Goal: Task Accomplishment & Management: Manage account settings

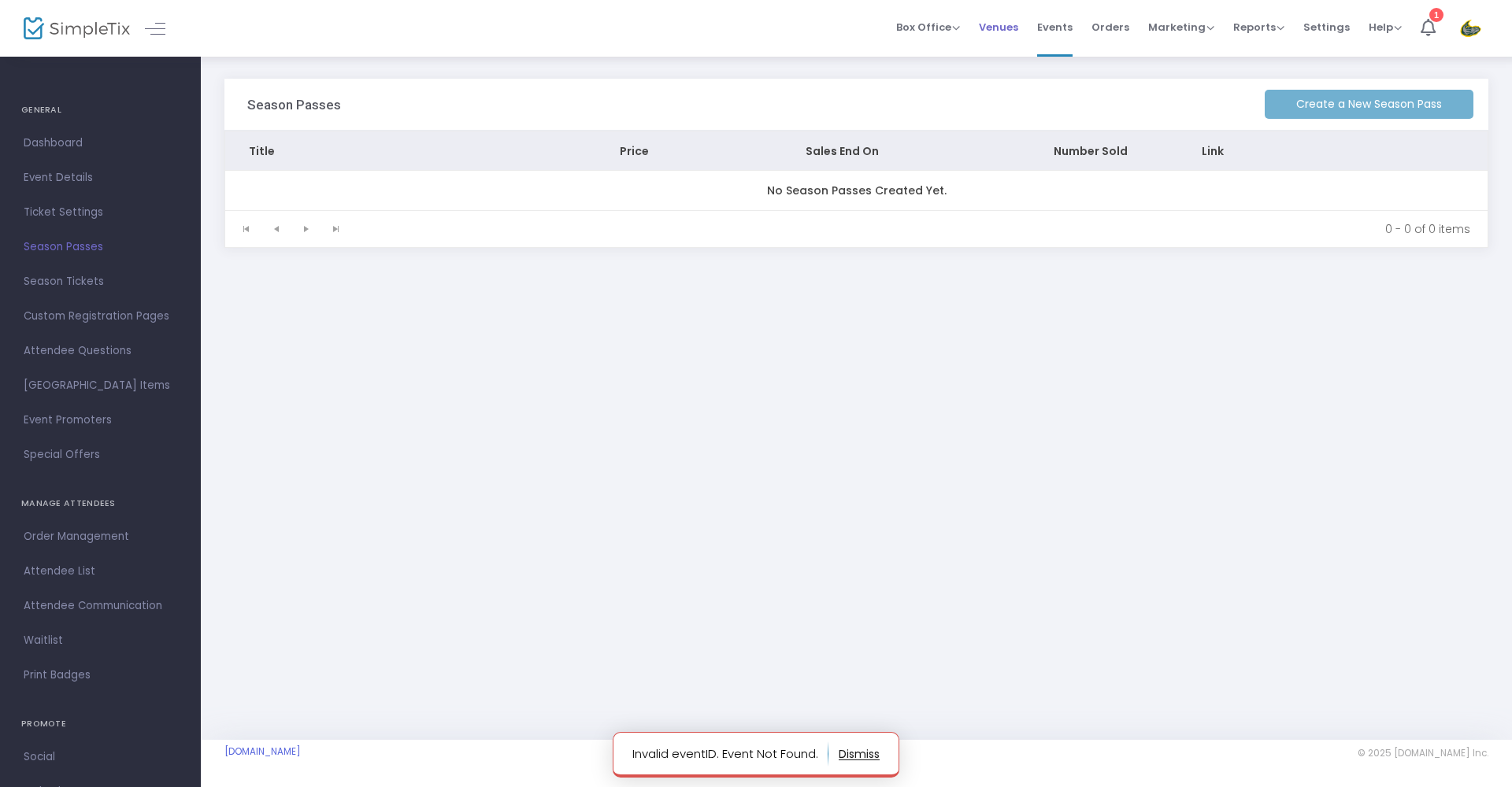
click at [1019, 28] on span "Venues" at bounding box center [999, 27] width 39 height 40
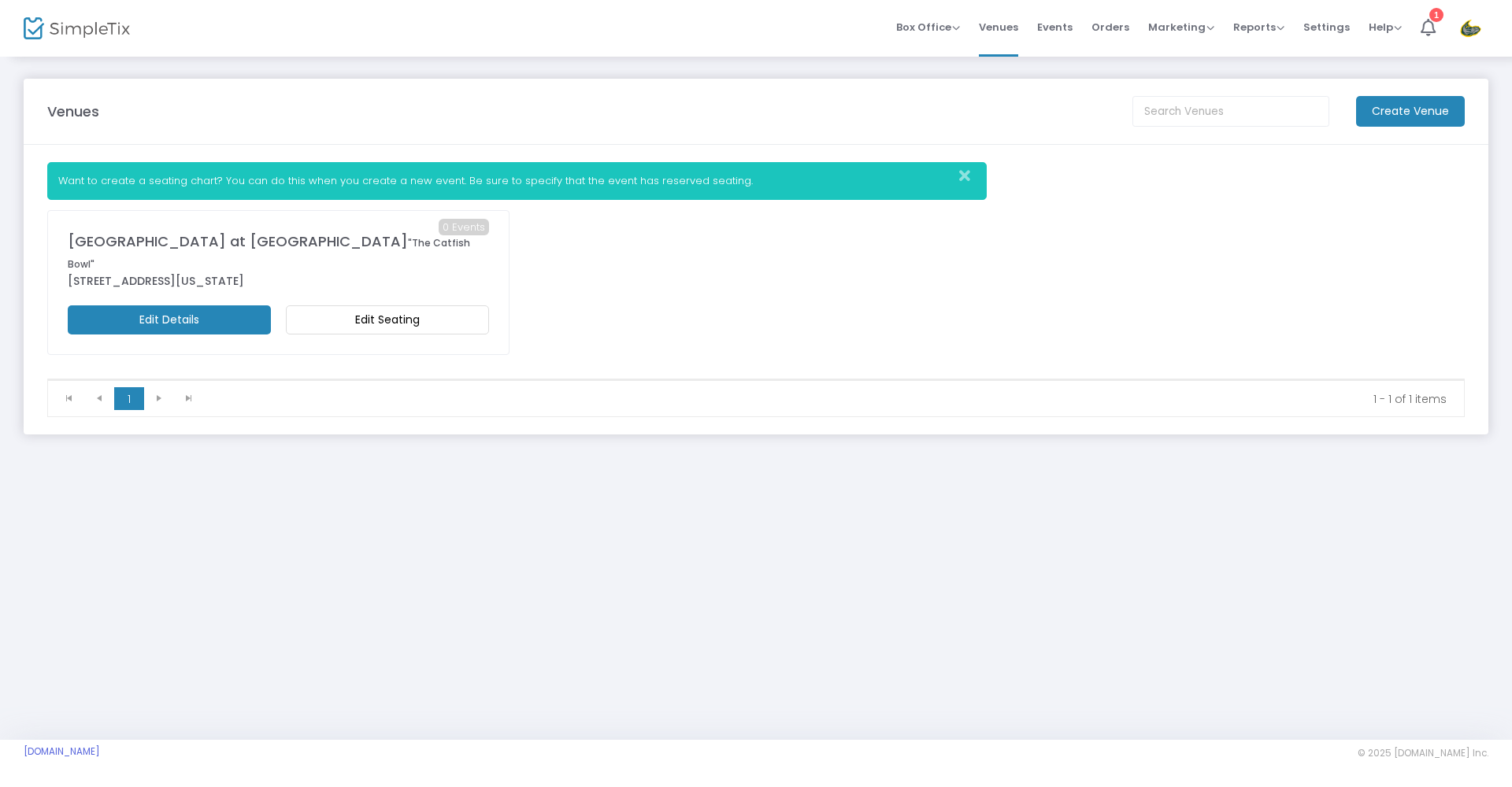
click at [470, 307] on m-button "Edit Seating" at bounding box center [387, 320] width 203 height 29
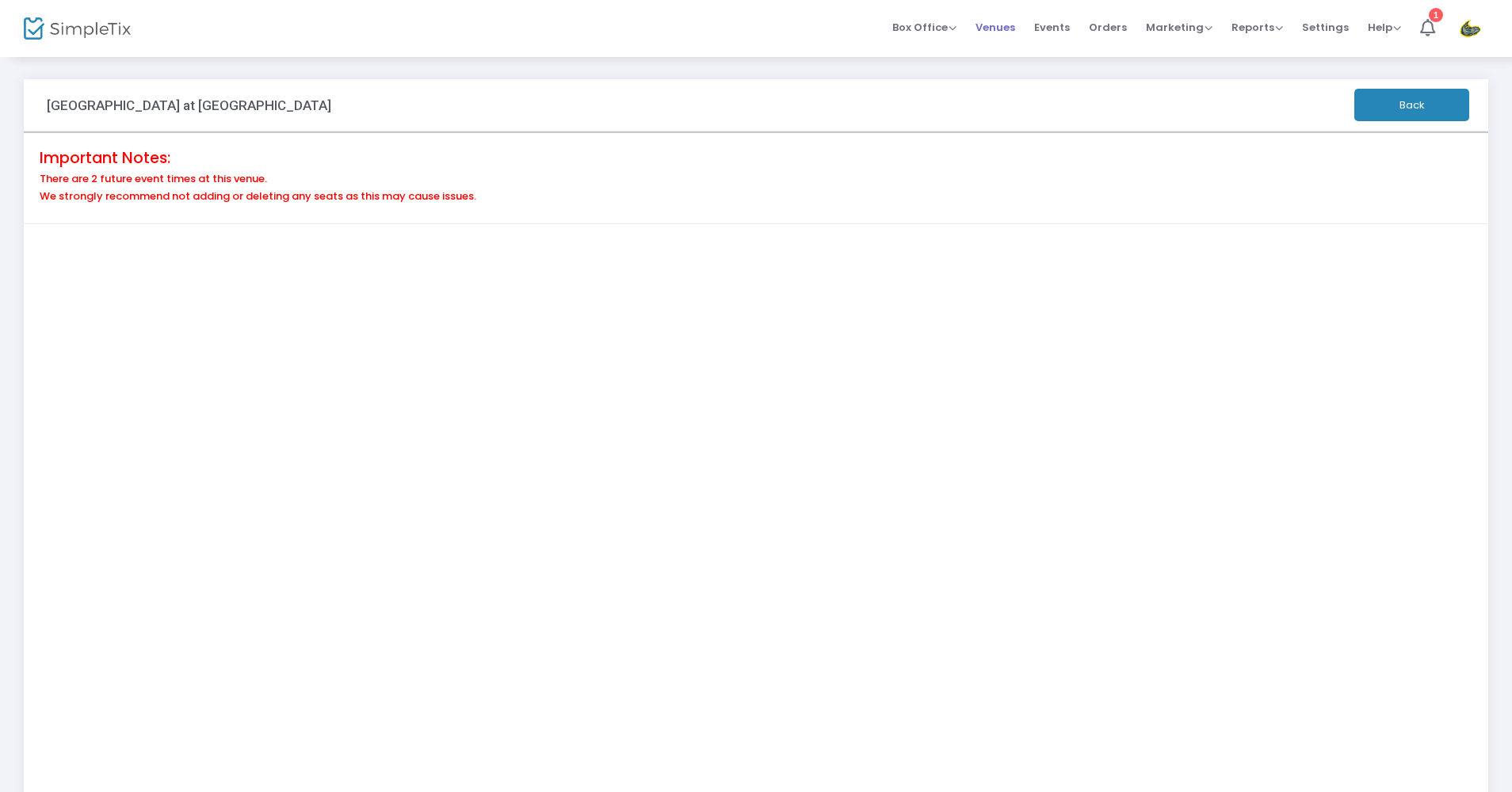
click at [1016, 29] on span "Venues" at bounding box center [995, 27] width 39 height 40
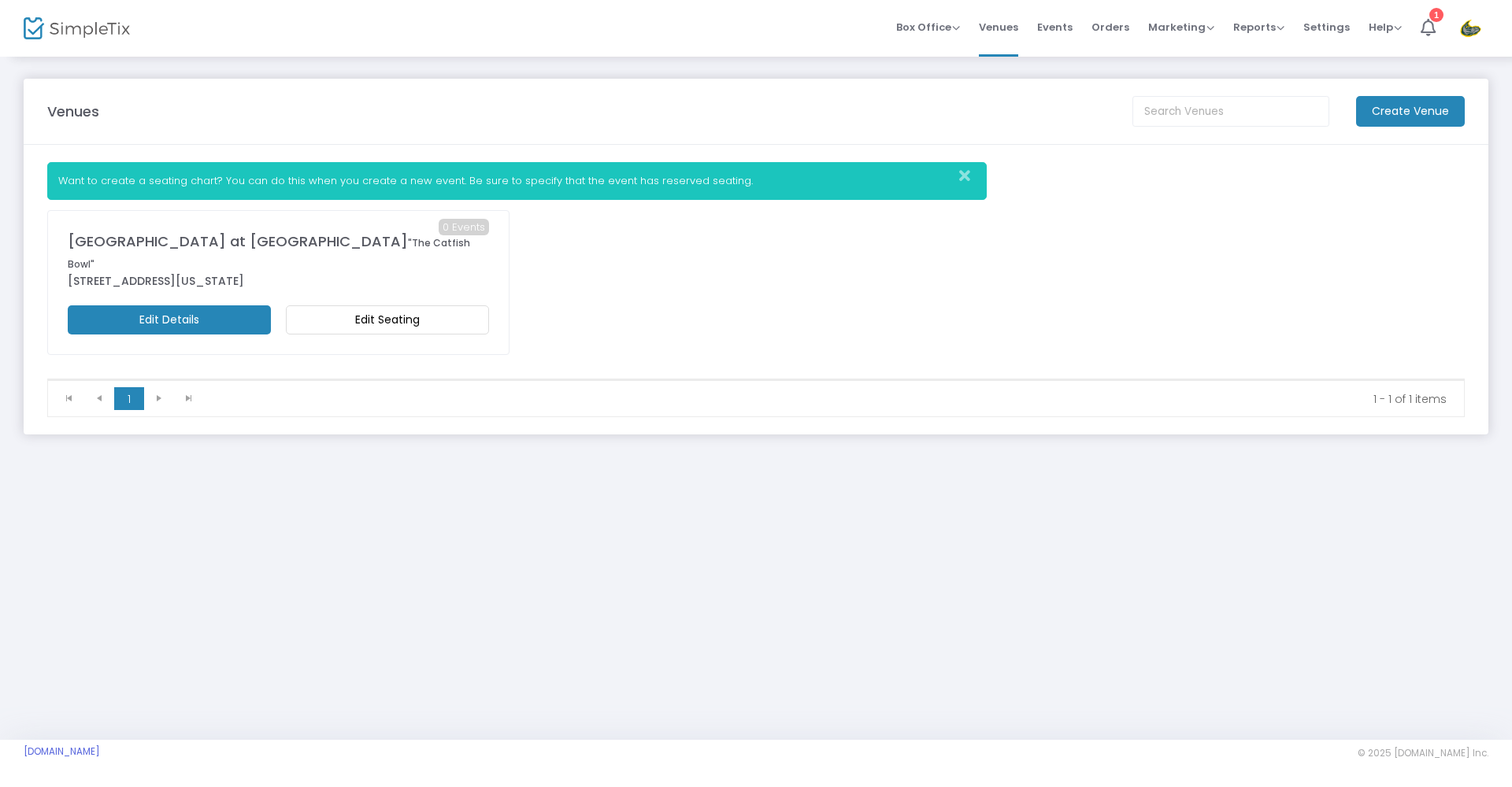
click at [255, 305] on m-button "Edit Details" at bounding box center [169, 320] width 203 height 29
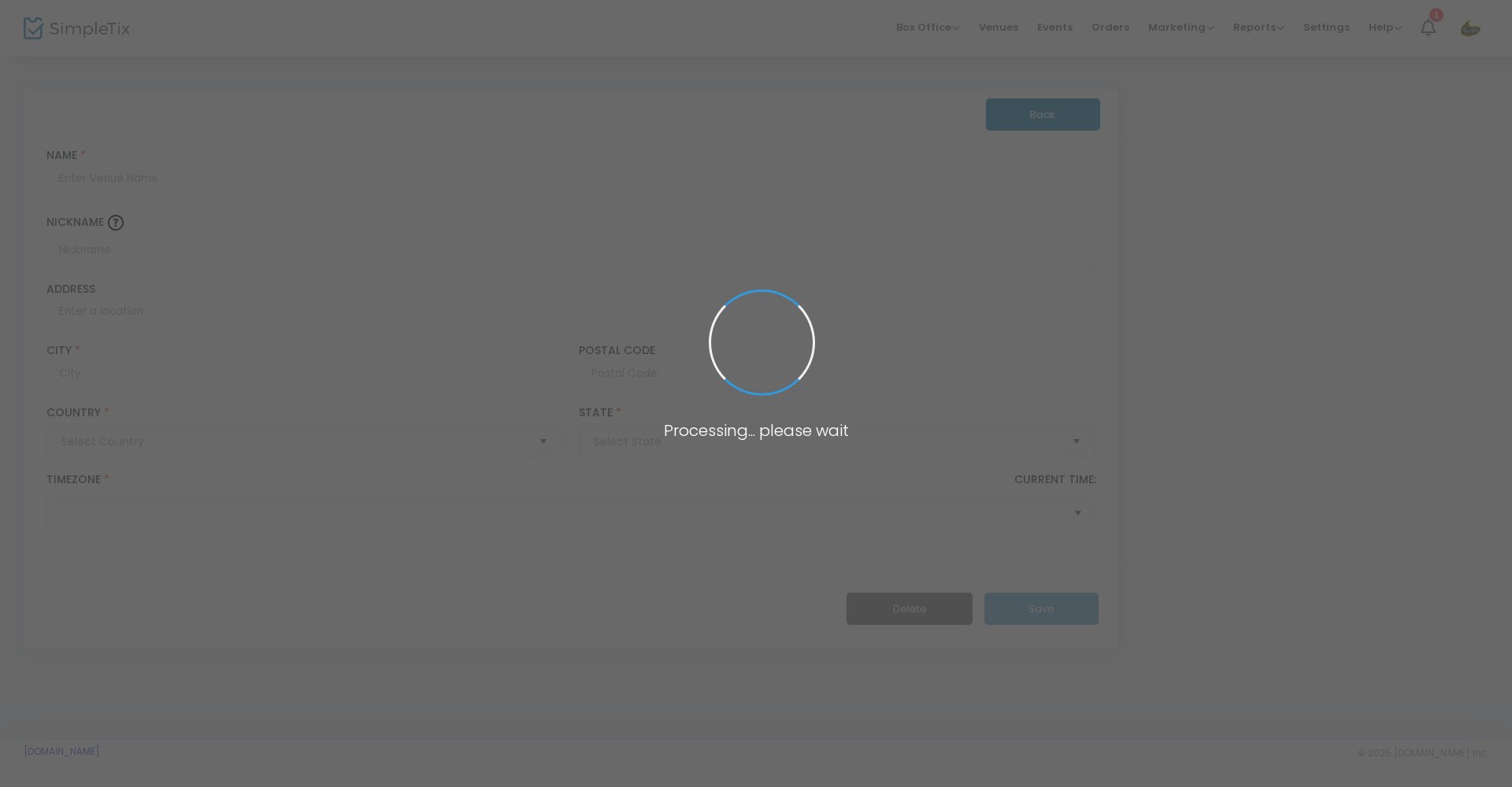
type input "[GEOGRAPHIC_DATA]"
type input "[GEOGRAPHIC_DATA] at [GEOGRAPHIC_DATA]"
type input ""The Catfish Bowl""
type input "[STREET_ADDRESS]"
type input "[PERSON_NAME]"
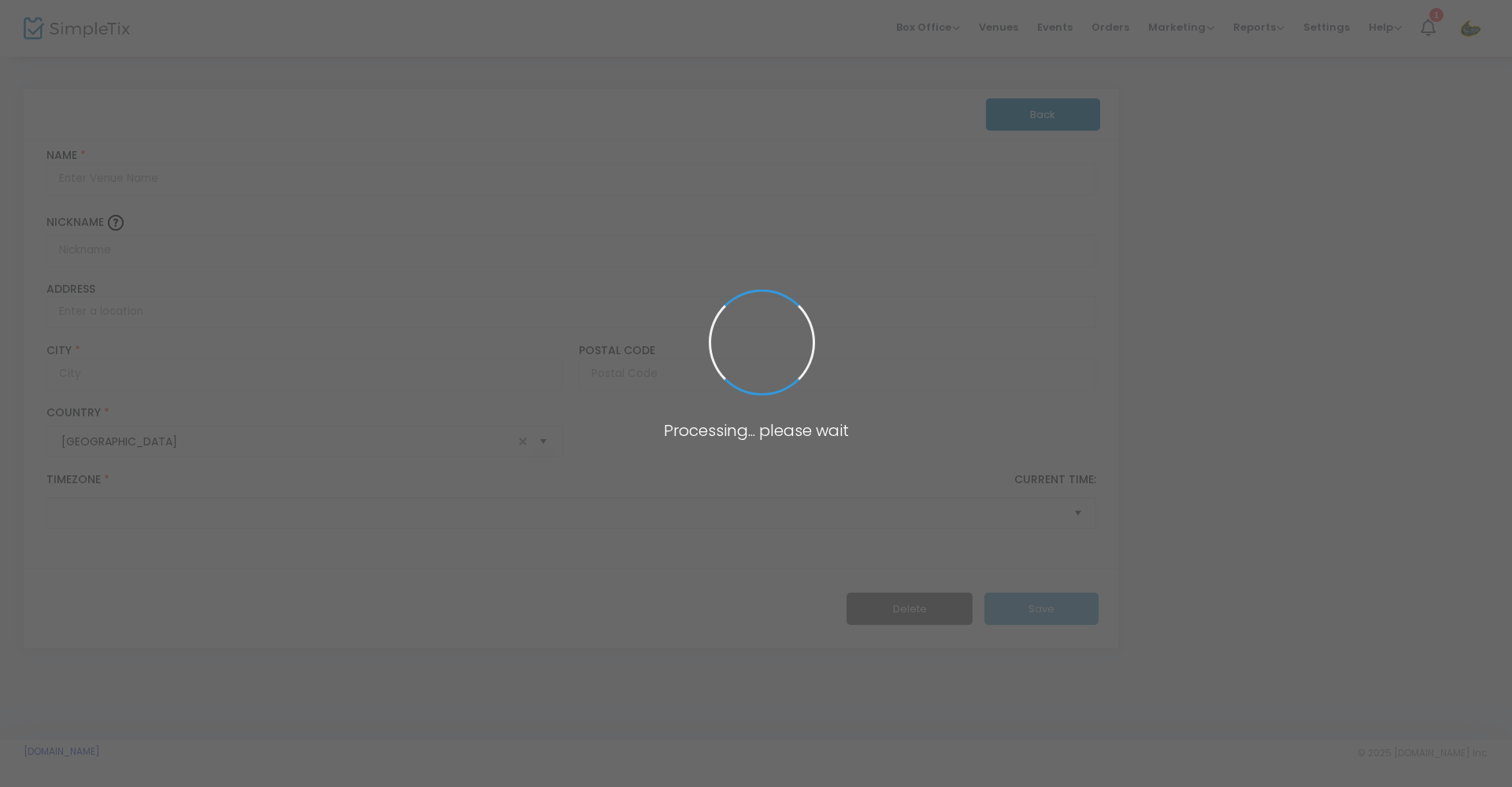
type input "39042"
type input "[GEOGRAPHIC_DATA]"
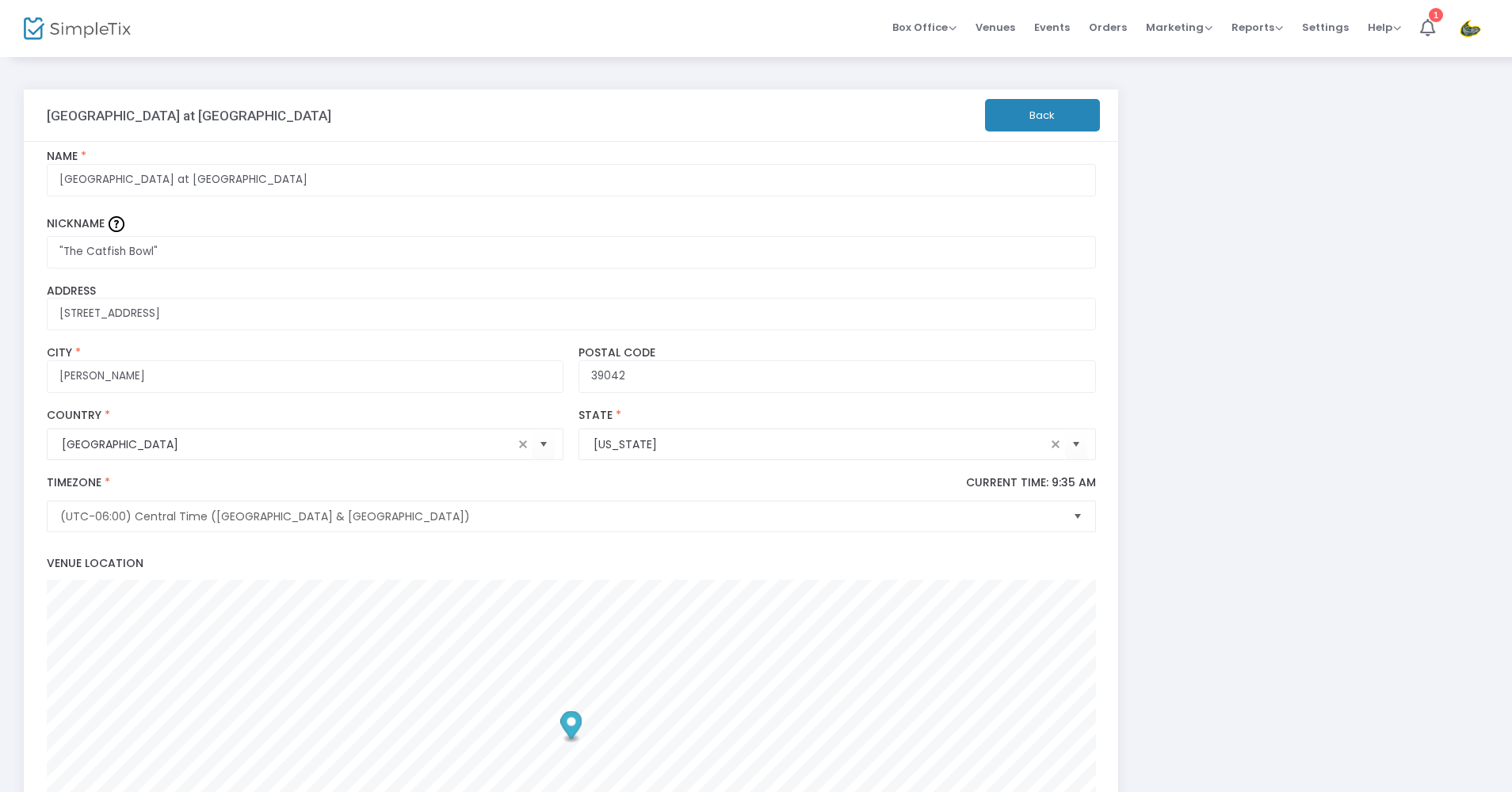
scroll to position [548, 0]
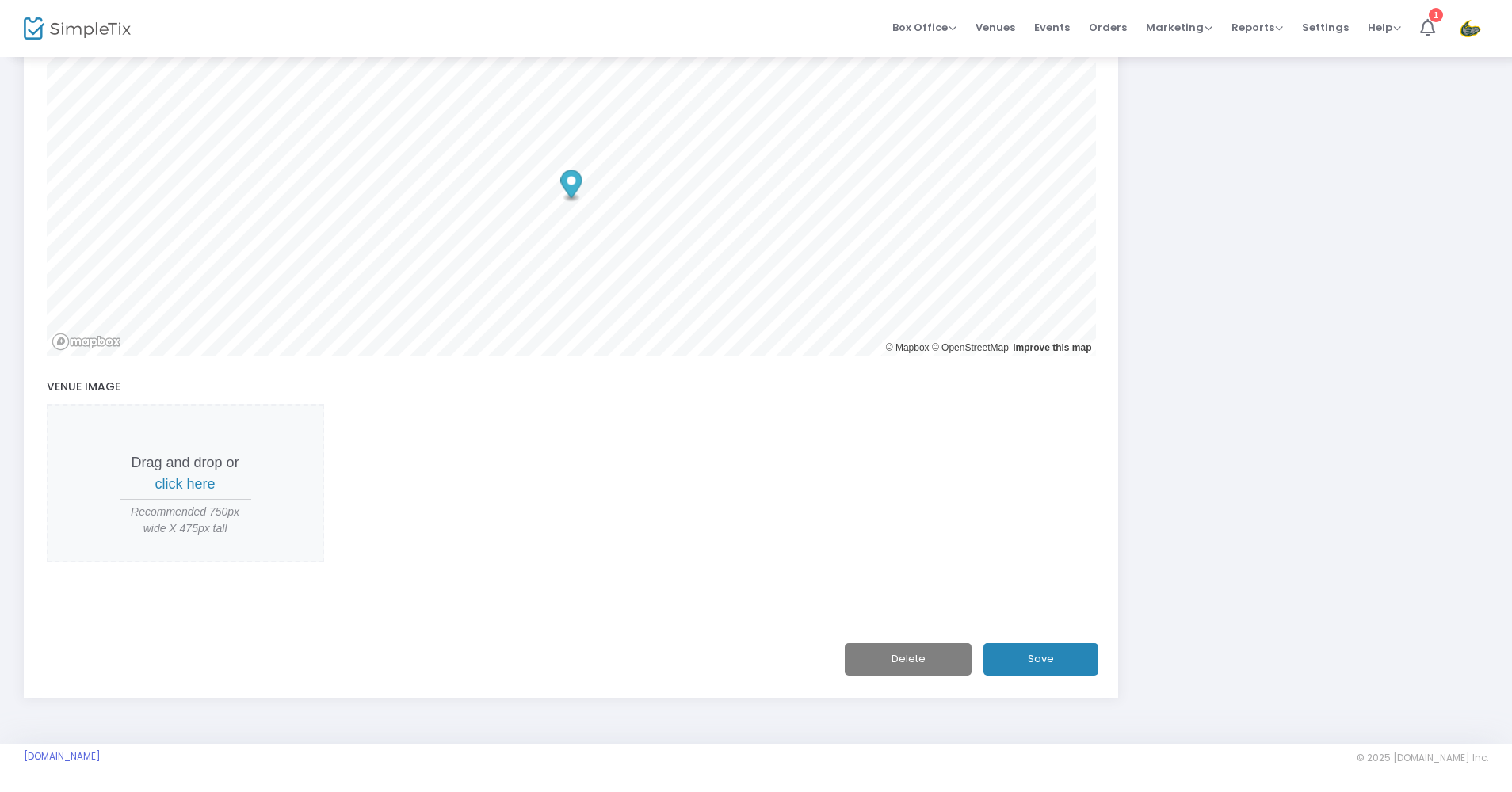
click at [918, 669] on button "Delete" at bounding box center [908, 659] width 127 height 33
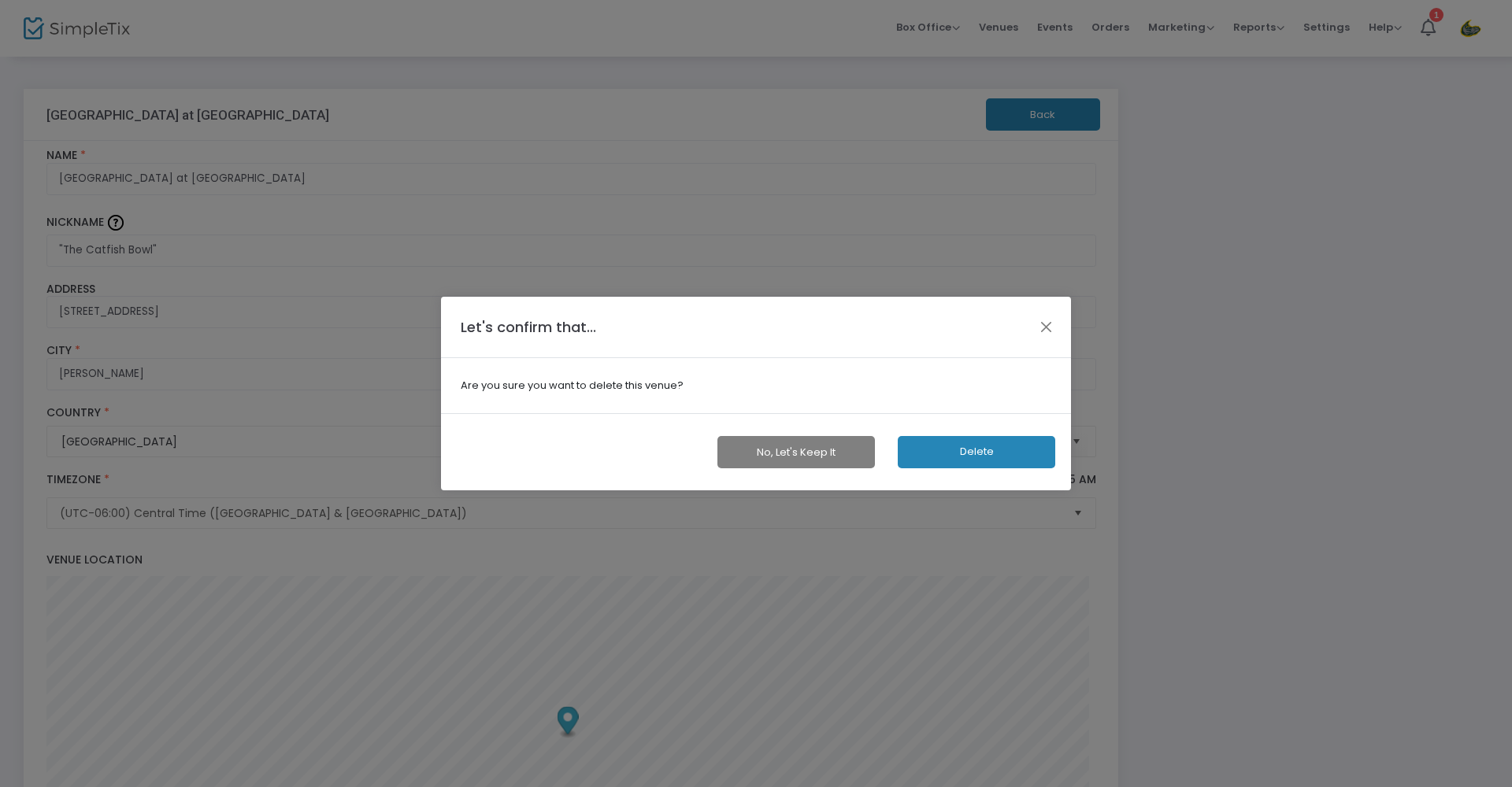
click at [965, 457] on button "Delete" at bounding box center [977, 452] width 158 height 33
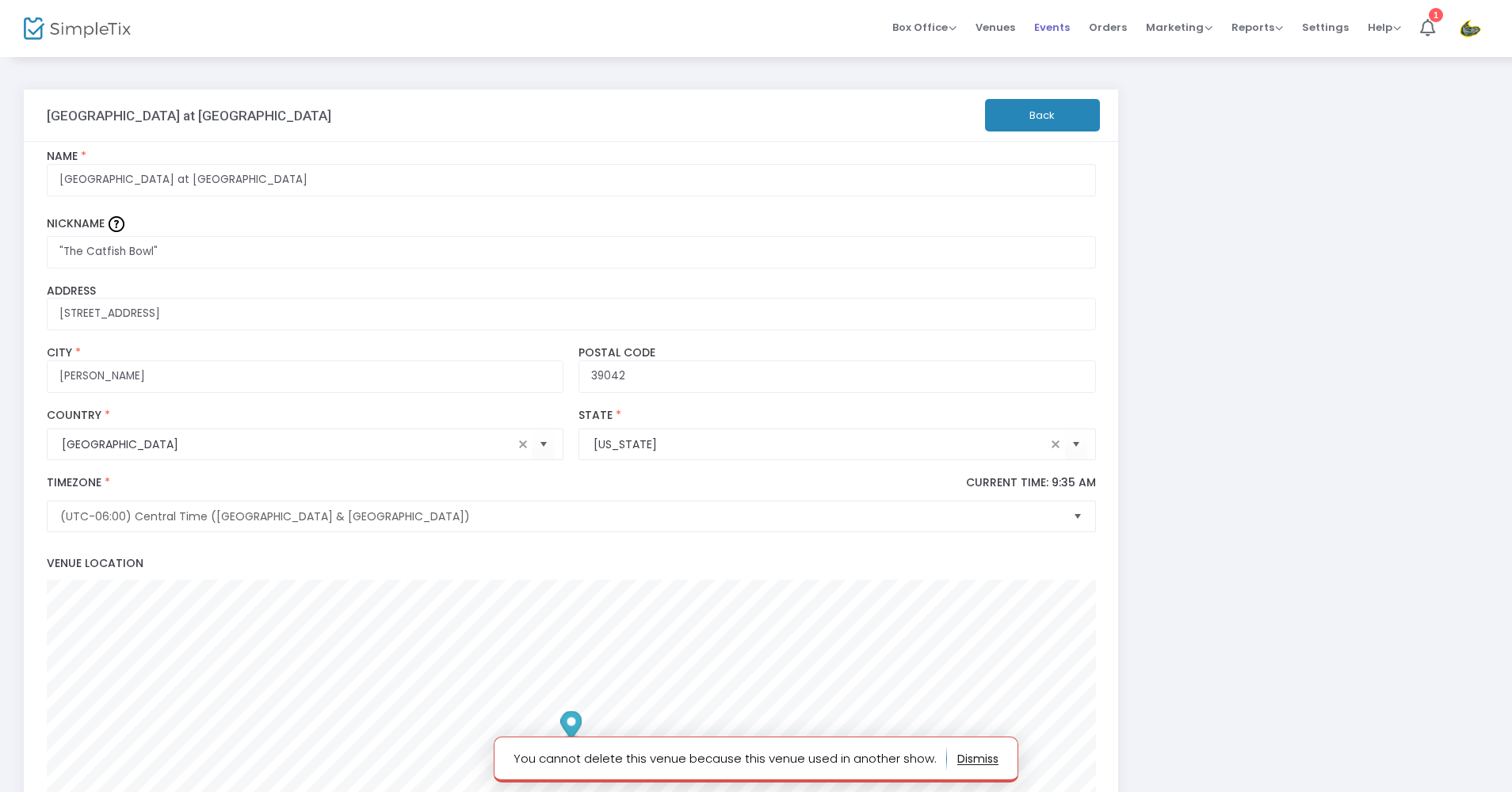
click at [1048, 27] on span "Events" at bounding box center [1052, 27] width 35 height 40
